Goal: Obtain resource: Download file/media

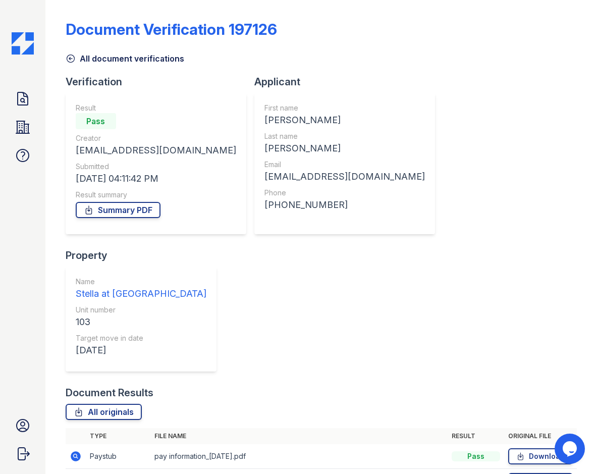
click at [374, 37] on div "Document Verification 197126" at bounding box center [321, 33] width 511 height 26
click at [292, 48] on div "All document verifications" at bounding box center [321, 55] width 511 height 18
click at [132, 207] on link "Summary PDF" at bounding box center [118, 210] width 85 height 16
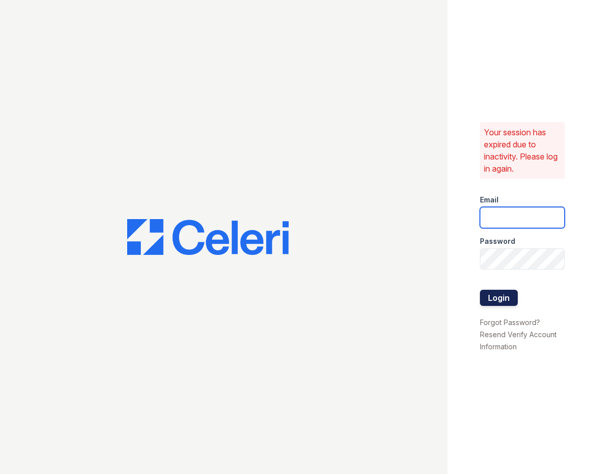
type input "[EMAIL_ADDRESS][DOMAIN_NAME]"
click at [508, 298] on button "Login" at bounding box center [499, 298] width 38 height 16
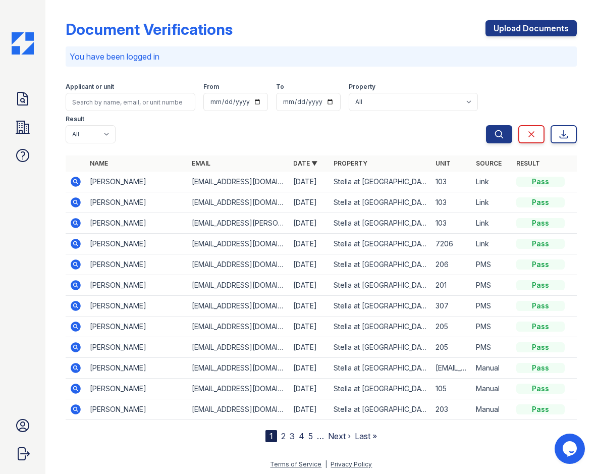
click at [79, 220] on icon at bounding box center [76, 223] width 10 height 10
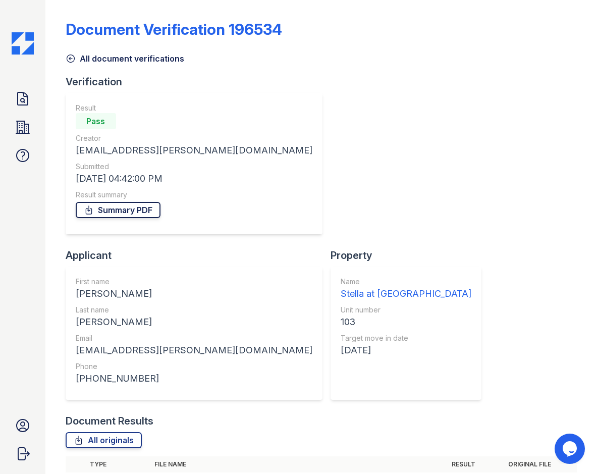
click at [128, 211] on link "Summary PDF" at bounding box center [118, 210] width 85 height 16
